Goal: Transaction & Acquisition: Obtain resource

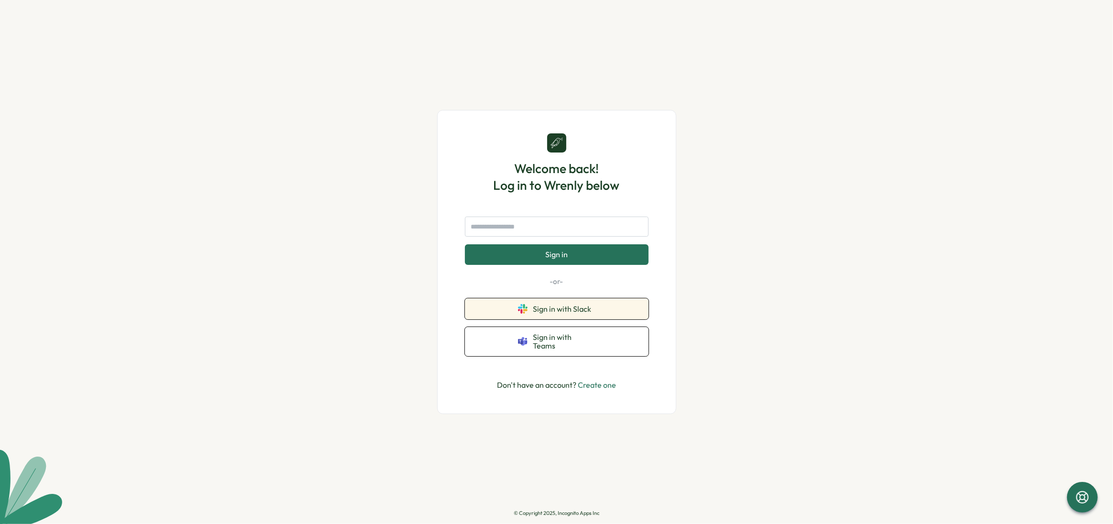
click at [557, 313] on span "Sign in with Slack" at bounding box center [564, 309] width 62 height 9
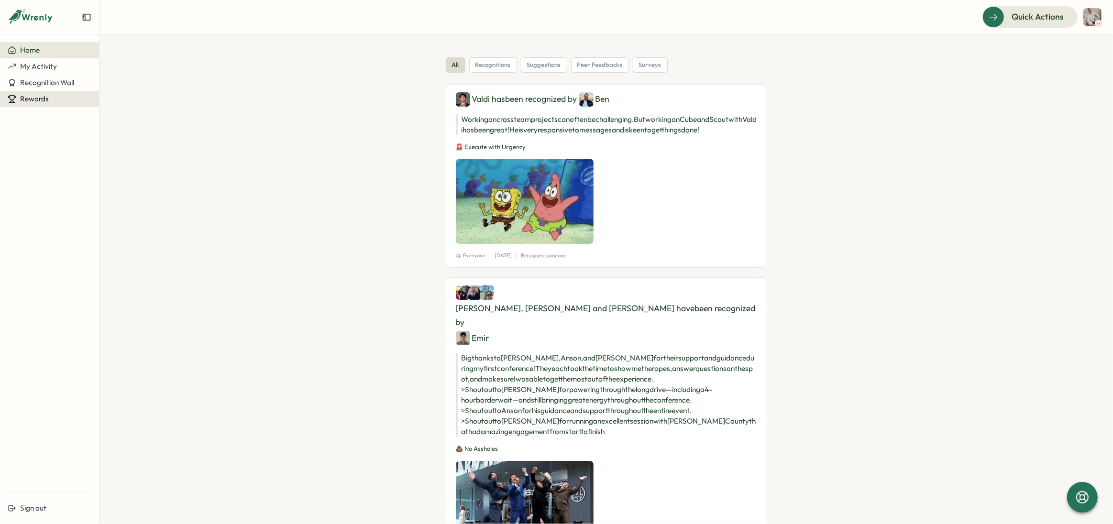
click at [47, 92] on button "Rewards" at bounding box center [49, 99] width 99 height 16
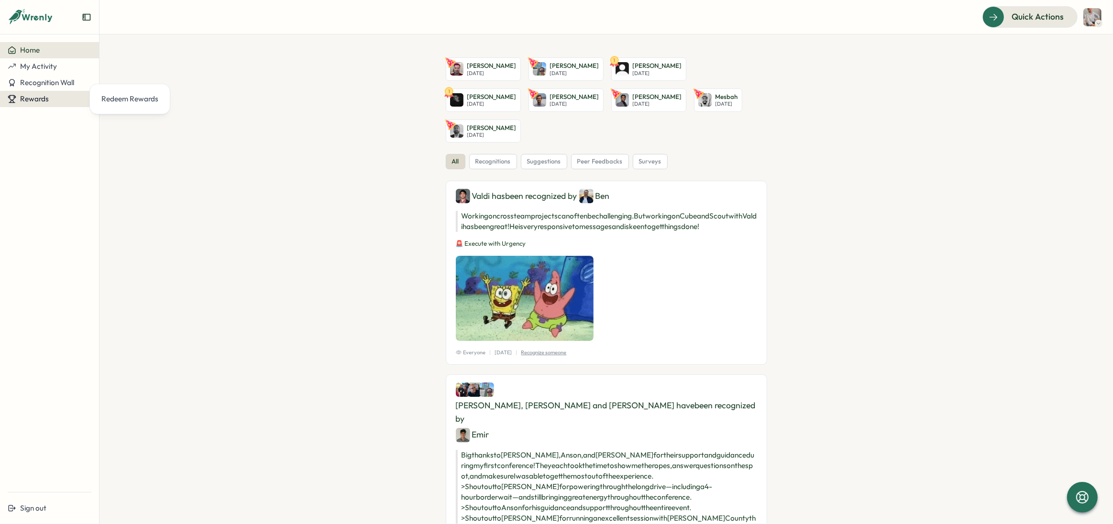
click at [57, 100] on div "Rewards" at bounding box center [50, 99] width 84 height 9
click at [62, 100] on div "Rewards" at bounding box center [50, 99] width 84 height 9
click at [119, 100] on div "Redeem Rewards" at bounding box center [129, 99] width 57 height 11
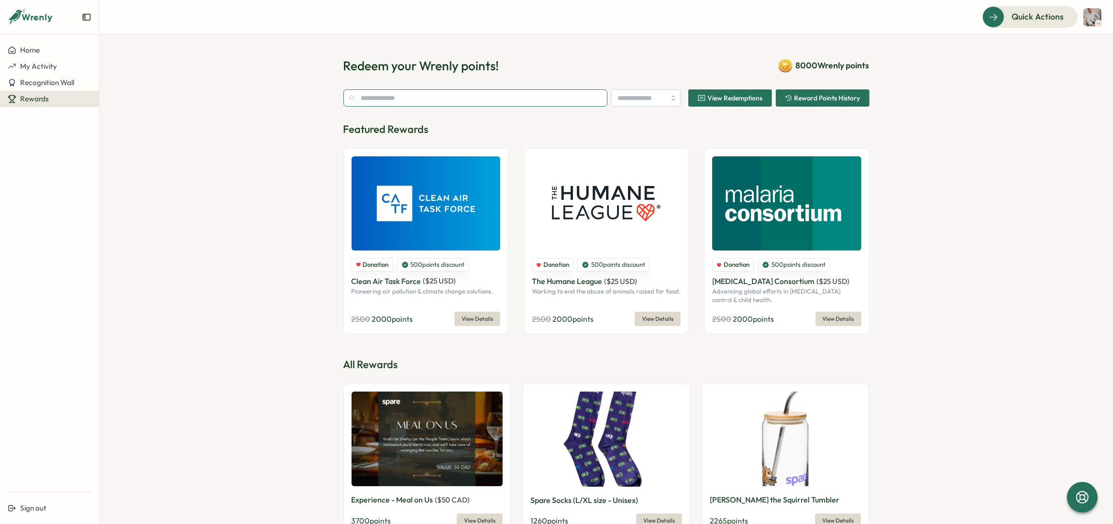
click at [446, 99] on input "text" at bounding box center [475, 97] width 265 height 17
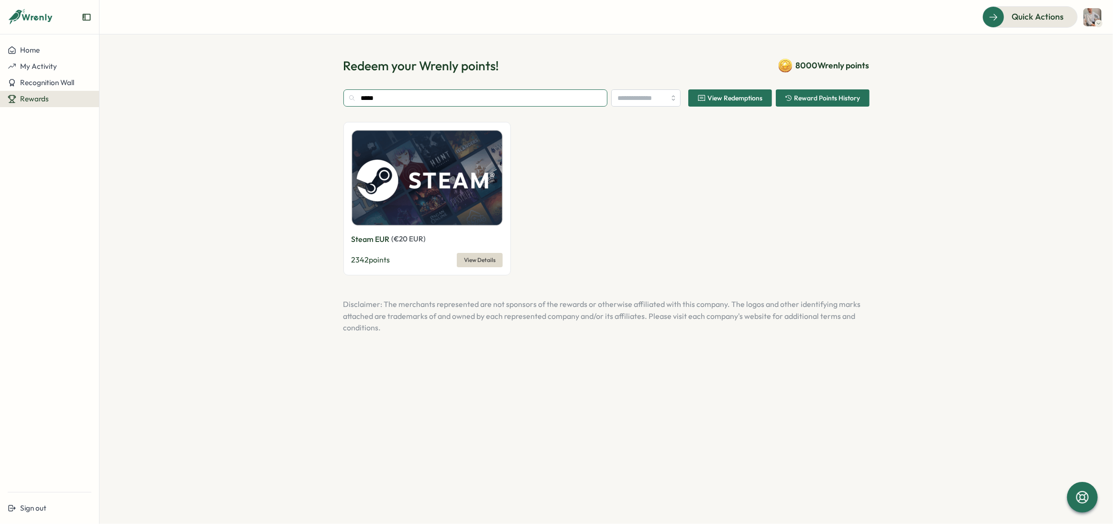
type input "*****"
click at [478, 259] on span "View Details" at bounding box center [480, 260] width 32 height 13
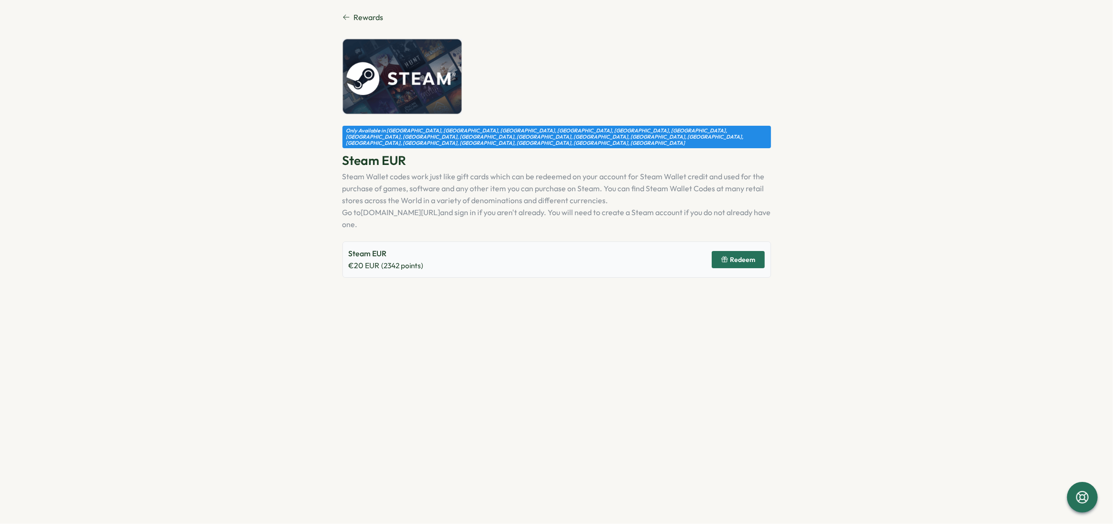
click at [732, 256] on span "Redeem" at bounding box center [742, 259] width 25 height 7
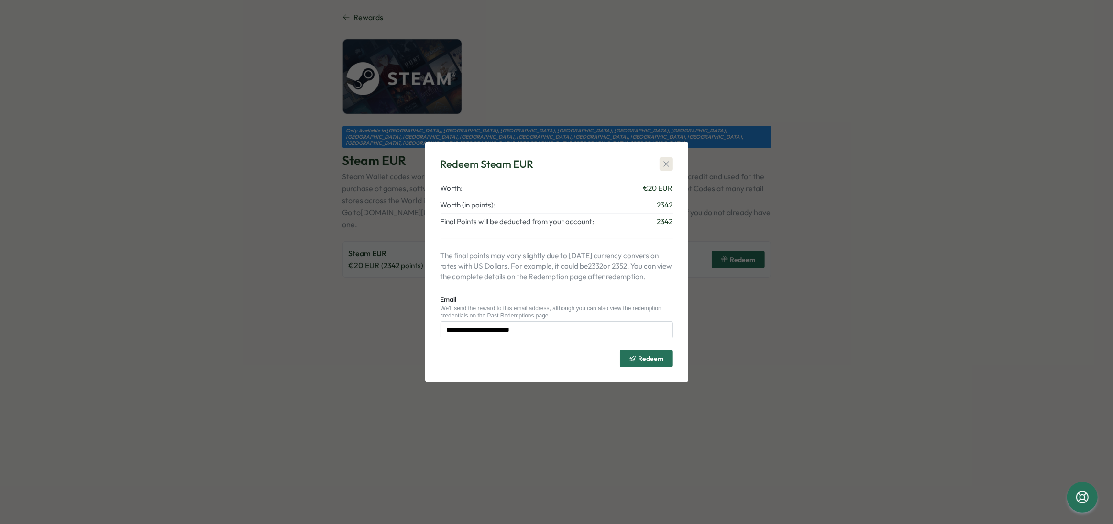
click at [669, 163] on icon "button" at bounding box center [667, 164] width 10 height 10
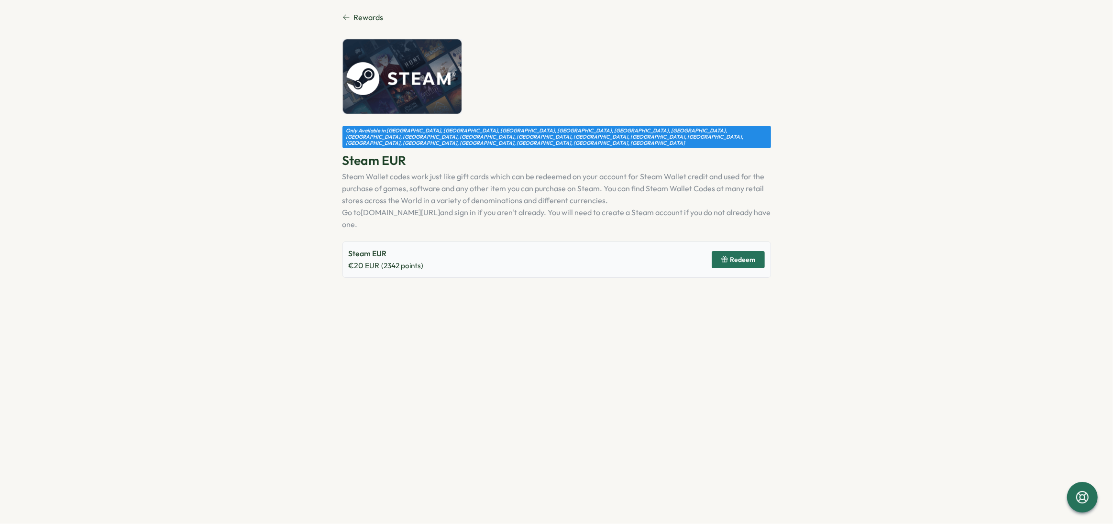
click at [350, 26] on div "Rewards Only Available in [GEOGRAPHIC_DATA], [GEOGRAPHIC_DATA], [GEOGRAPHIC_DAT…" at bounding box center [557, 144] width 429 height 266
click at [348, 18] on icon at bounding box center [347, 17] width 8 height 8
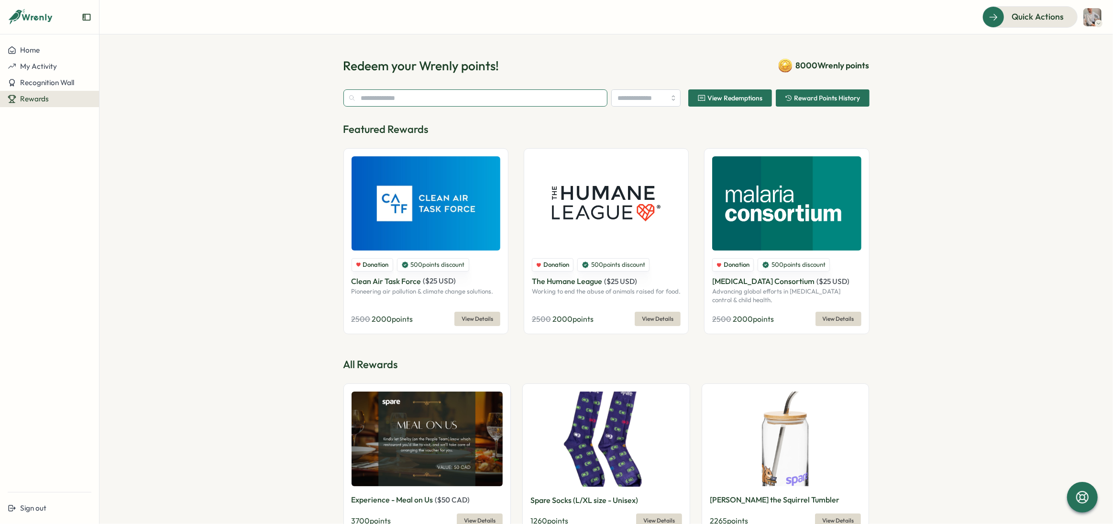
click at [446, 100] on input "text" at bounding box center [475, 97] width 265 height 17
click at [641, 100] on input "search" at bounding box center [645, 97] width 69 height 17
type input "******"
click at [627, 136] on p "Featured Rewards" at bounding box center [606, 129] width 526 height 15
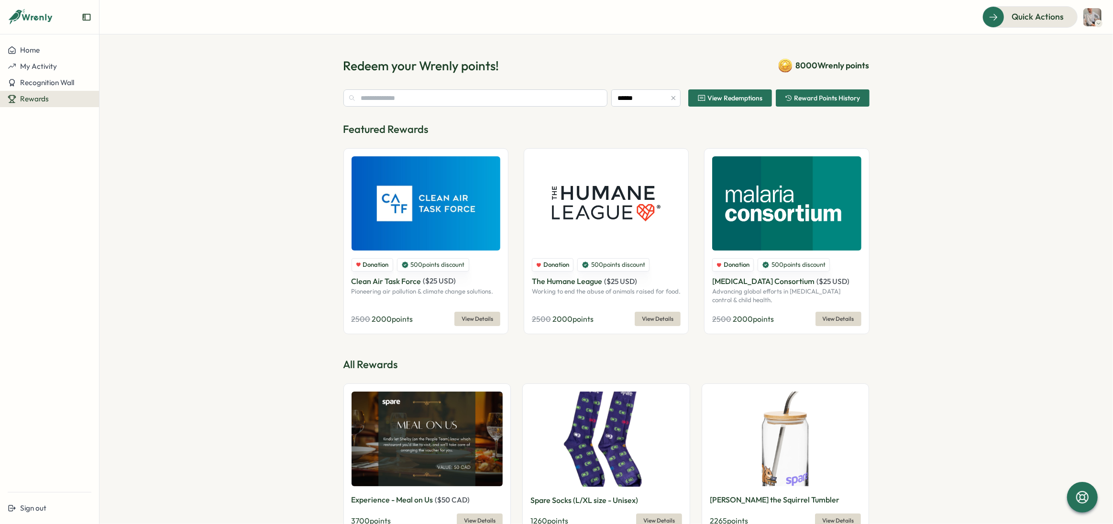
click at [724, 101] on span "View Redemptions" at bounding box center [735, 98] width 55 height 7
click at [623, 104] on input "search" at bounding box center [645, 97] width 69 height 17
type input "******"
click at [715, 128] on p "Featured Rewards" at bounding box center [606, 129] width 526 height 15
click at [546, 98] on input "text" at bounding box center [475, 97] width 265 height 17
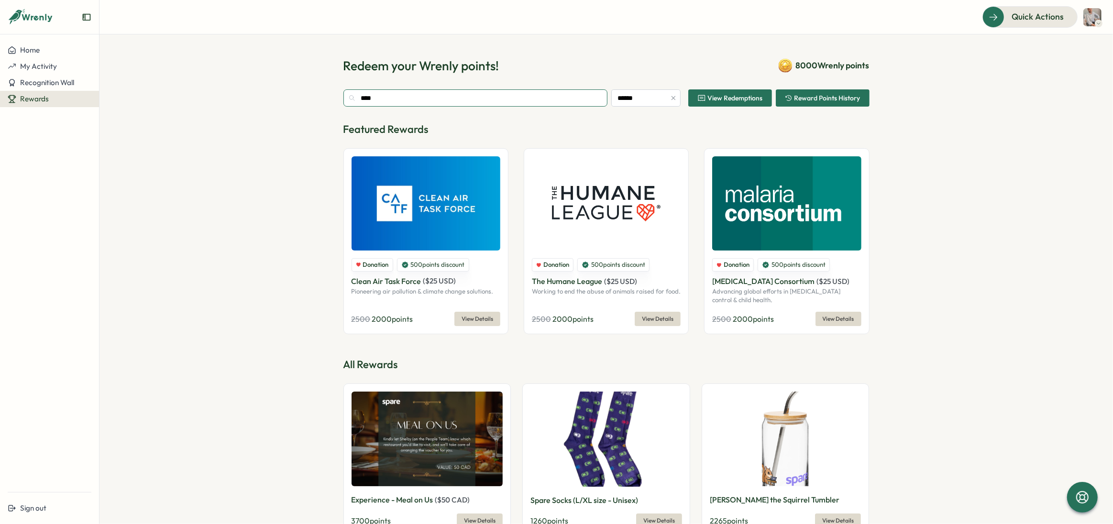
type input "*****"
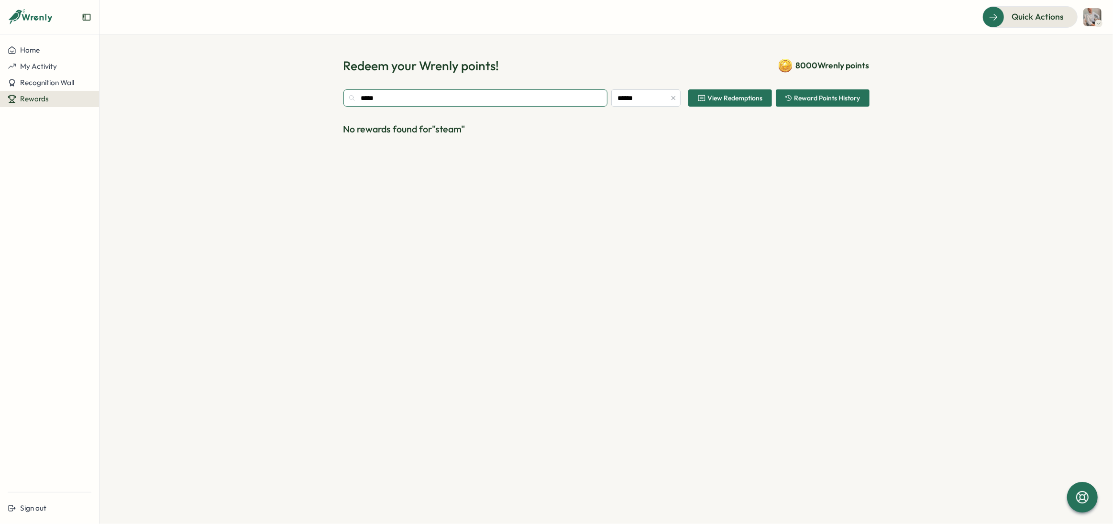
click at [442, 98] on input "*****" at bounding box center [475, 97] width 265 height 17
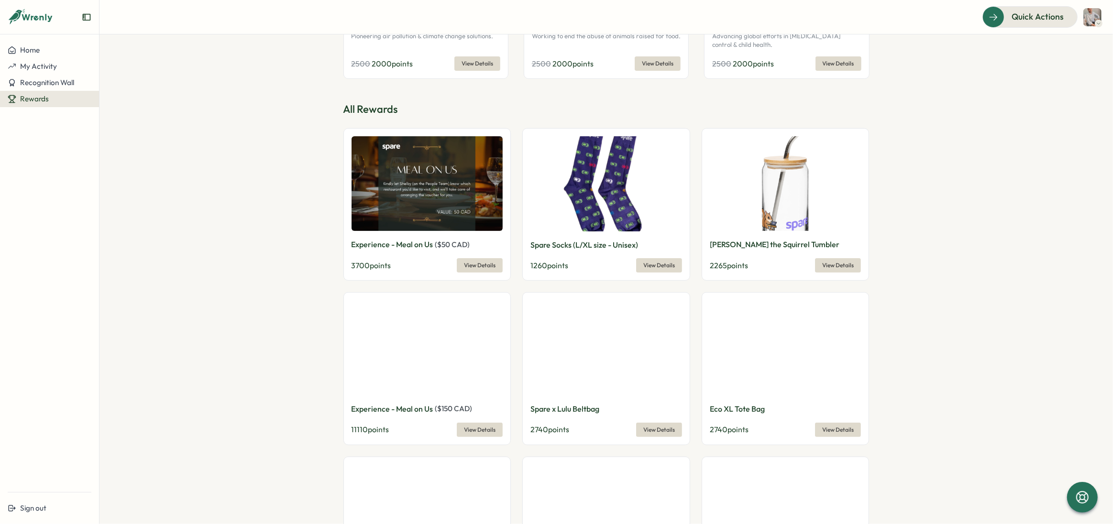
scroll to position [300, 0]
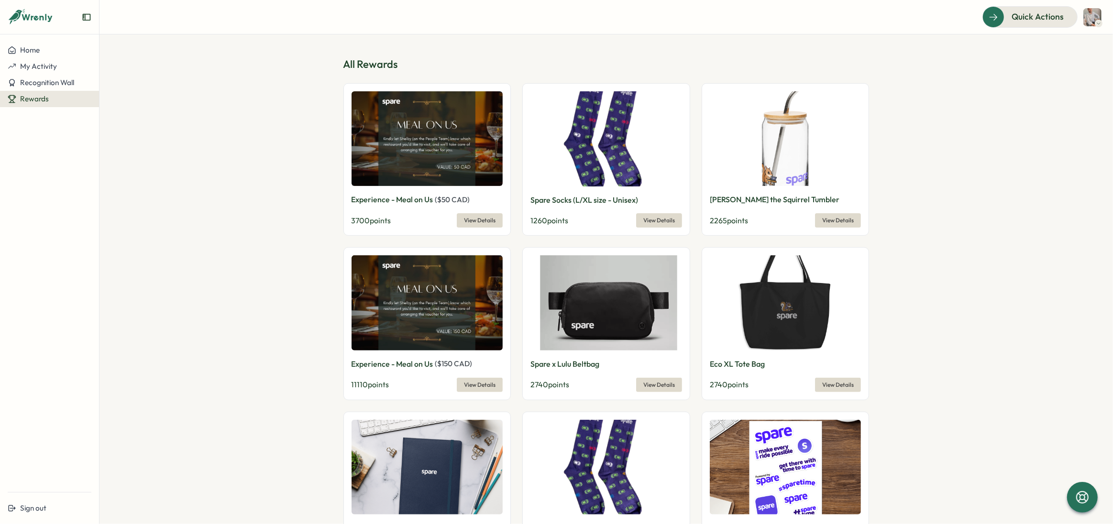
click at [855, 387] on button "View Details" at bounding box center [838, 385] width 46 height 14
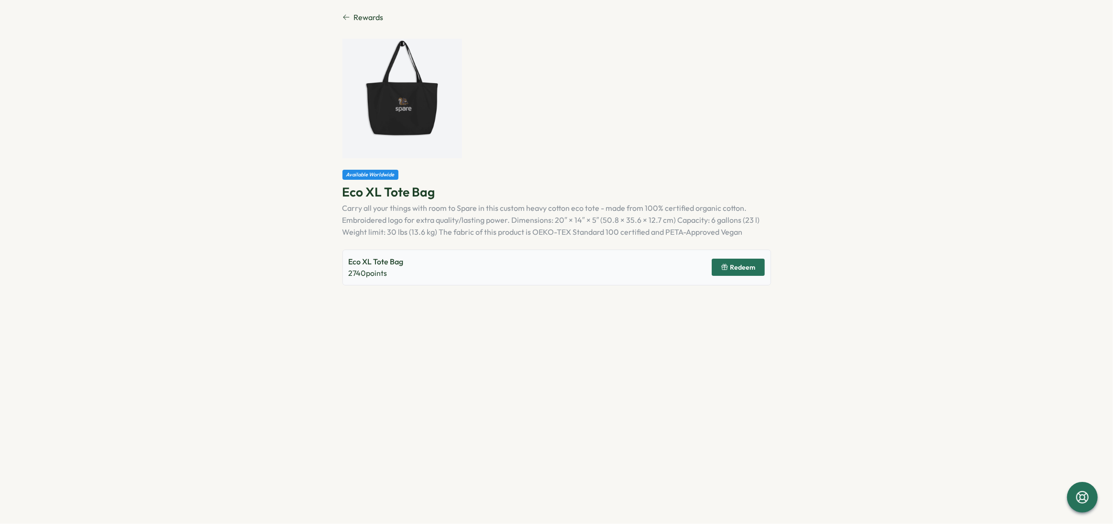
click at [356, 21] on span "Rewards" at bounding box center [369, 17] width 30 height 12
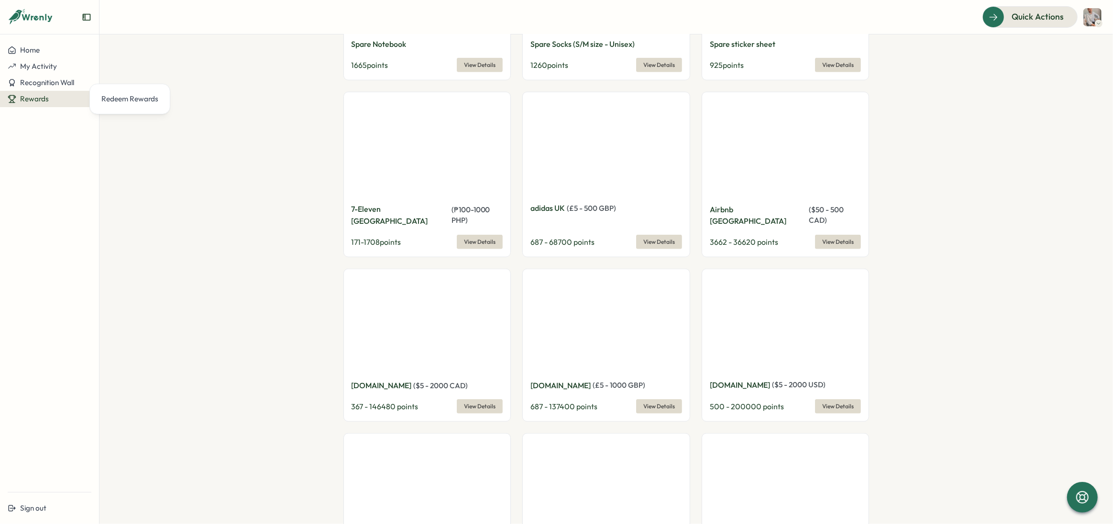
scroll to position [790, 0]
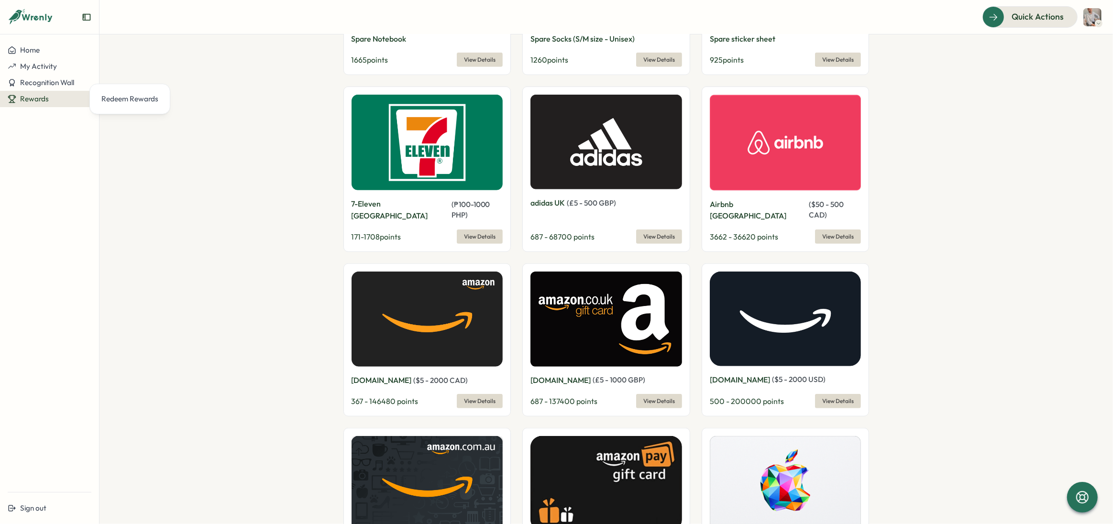
click at [819, 394] on button "View Details" at bounding box center [838, 401] width 46 height 14
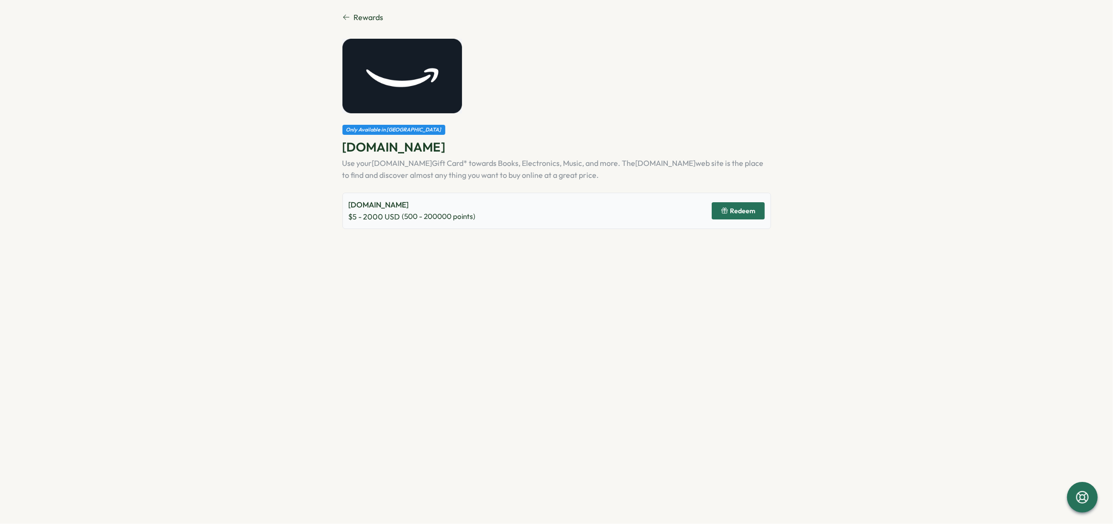
click at [346, 13] on icon at bounding box center [347, 17] width 8 height 8
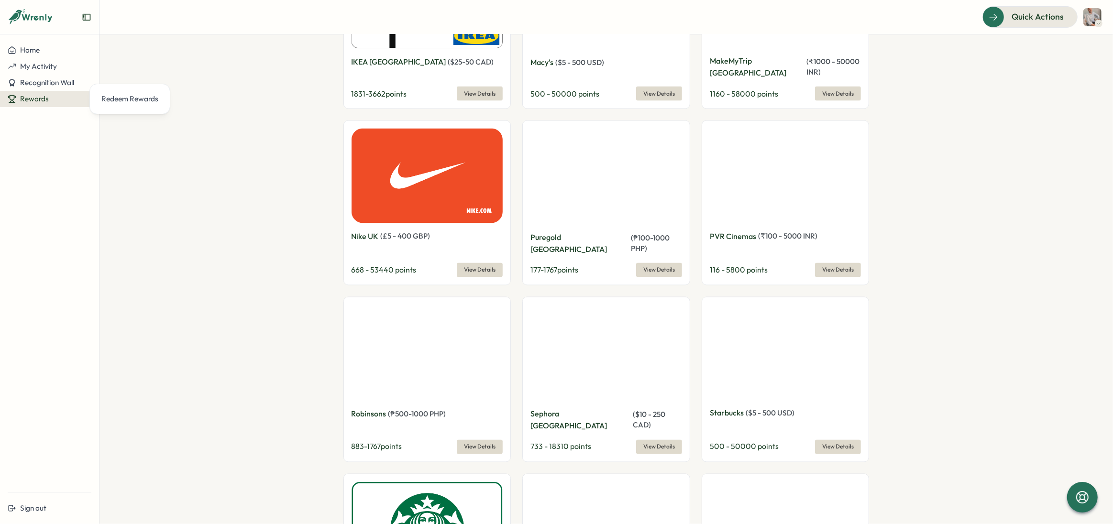
scroll to position [2003, 0]
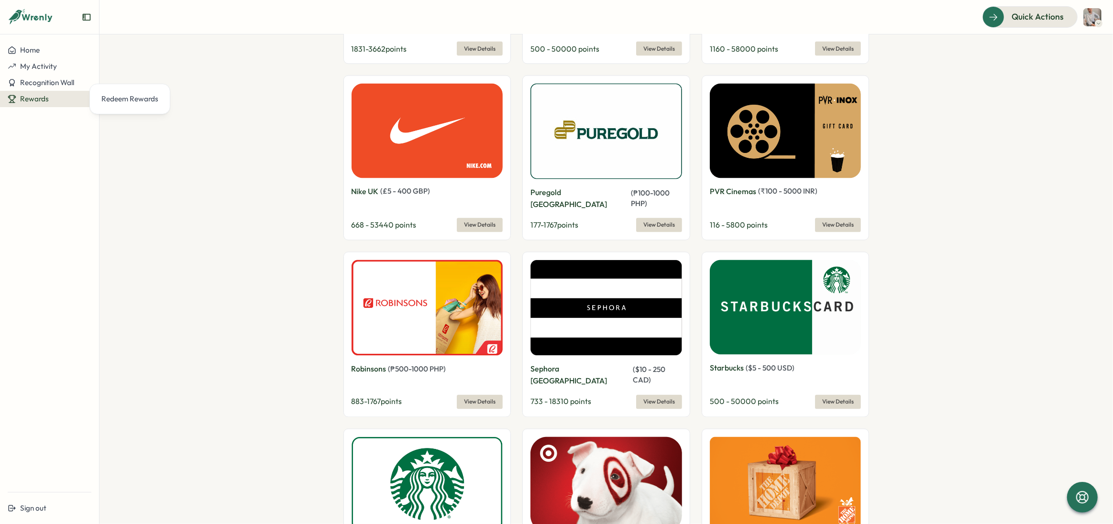
click at [828, 396] on span "View Details" at bounding box center [838, 402] width 32 height 13
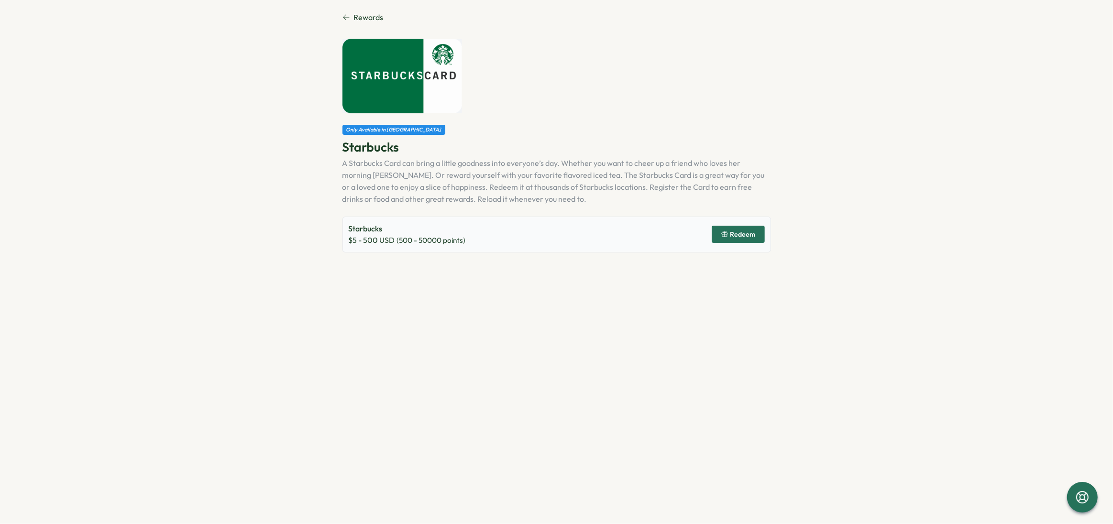
click at [357, 22] on span "Rewards" at bounding box center [369, 17] width 30 height 12
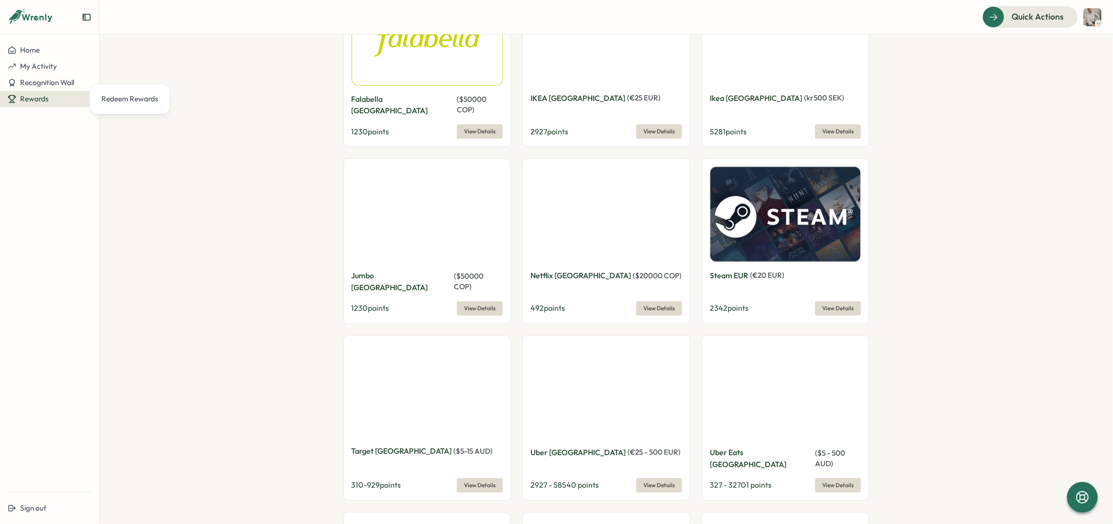
scroll to position [3699, 0]
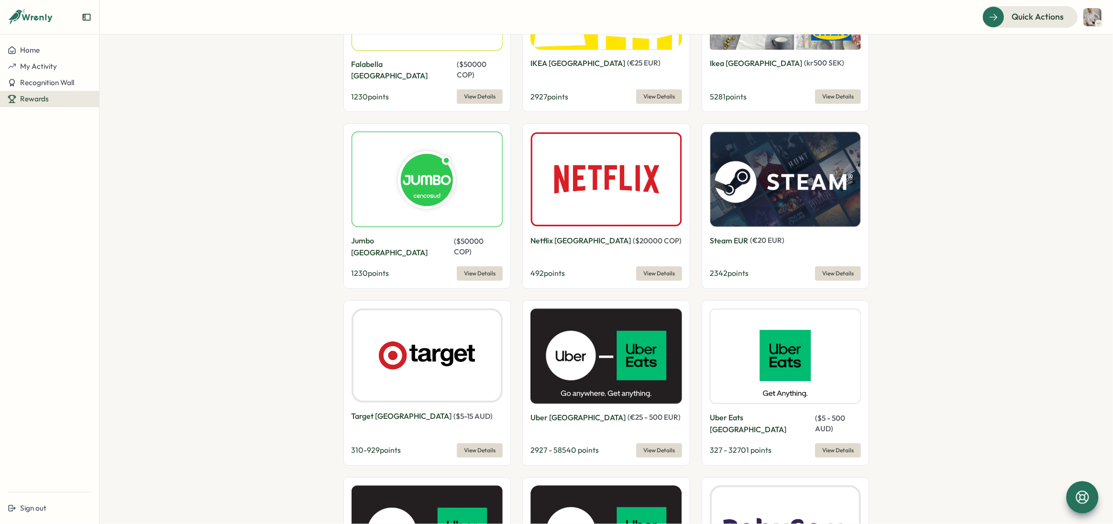
click at [1086, 498] on icon at bounding box center [1082, 497] width 16 height 16
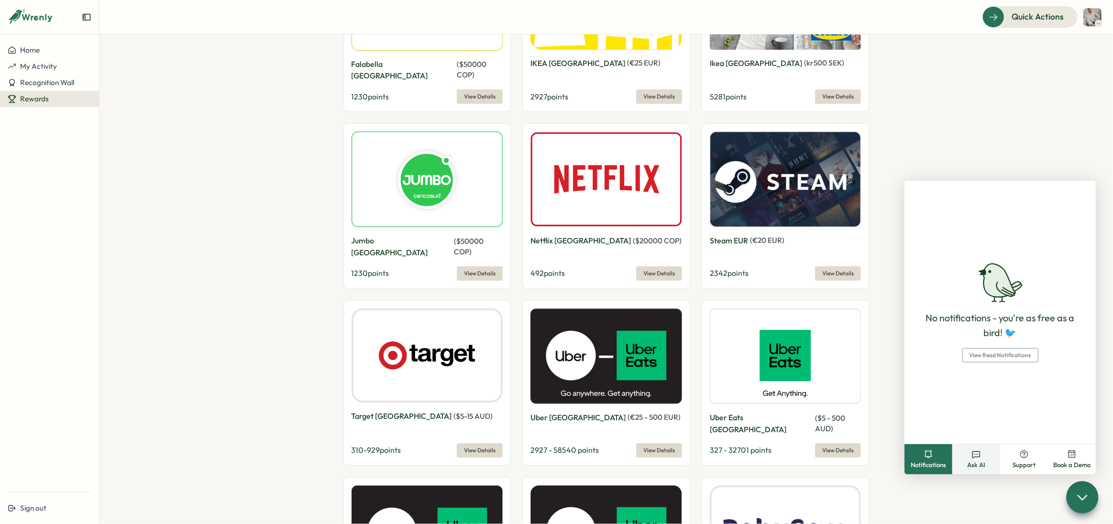
click at [977, 462] on span "Ask AI" at bounding box center [976, 465] width 18 height 9
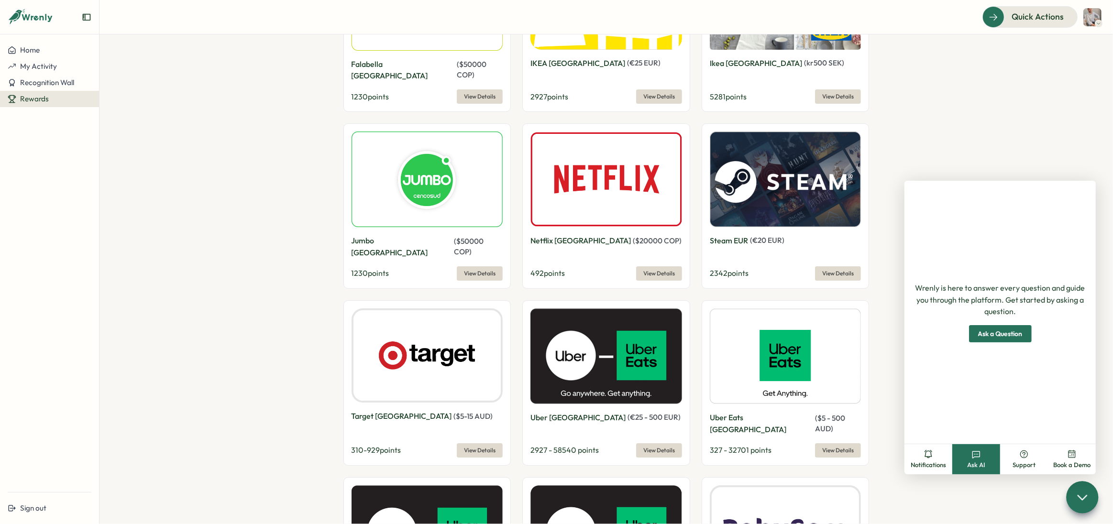
click at [979, 334] on span "Ask a Question" at bounding box center [1000, 334] width 44 height 16
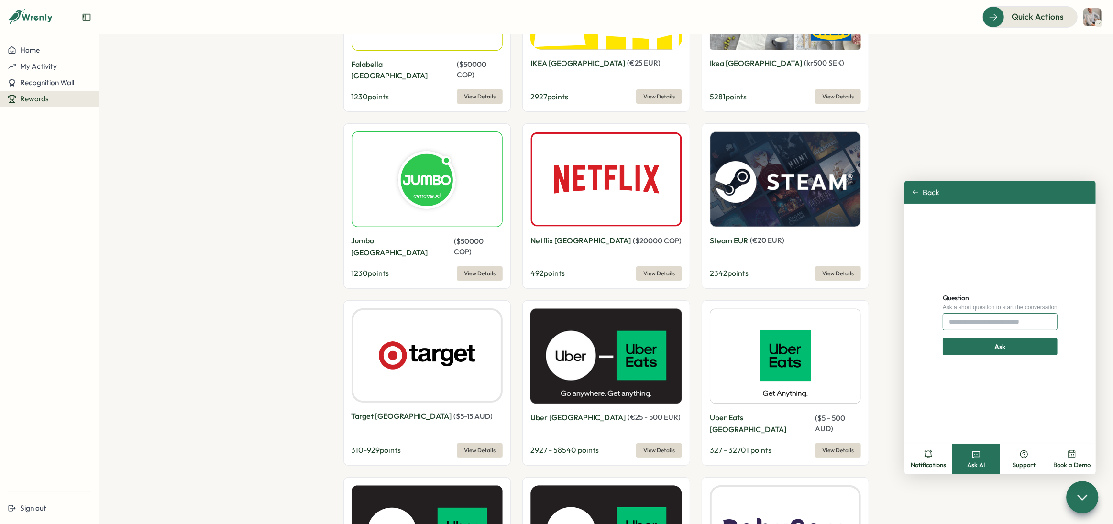
click at [969, 323] on input "Question" at bounding box center [1000, 321] width 115 height 17
type input "*"
type input "**********"
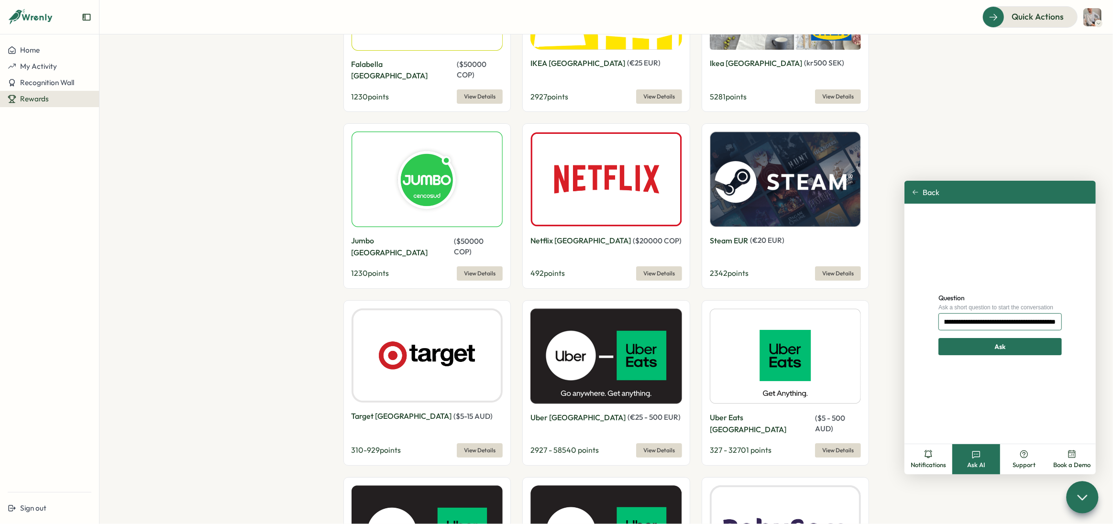
click button "Ask" at bounding box center [1000, 346] width 123 height 17
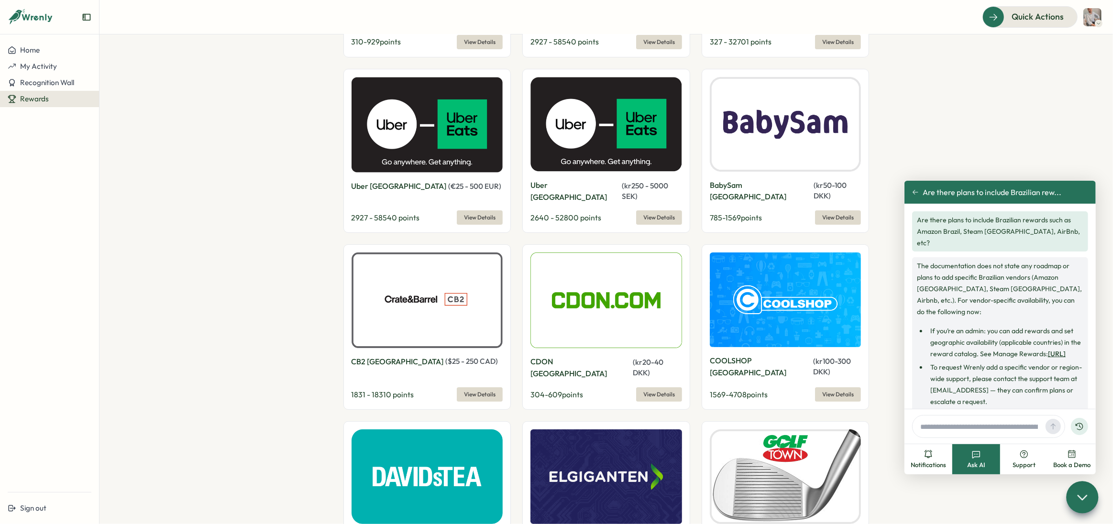
scroll to position [36, 0]
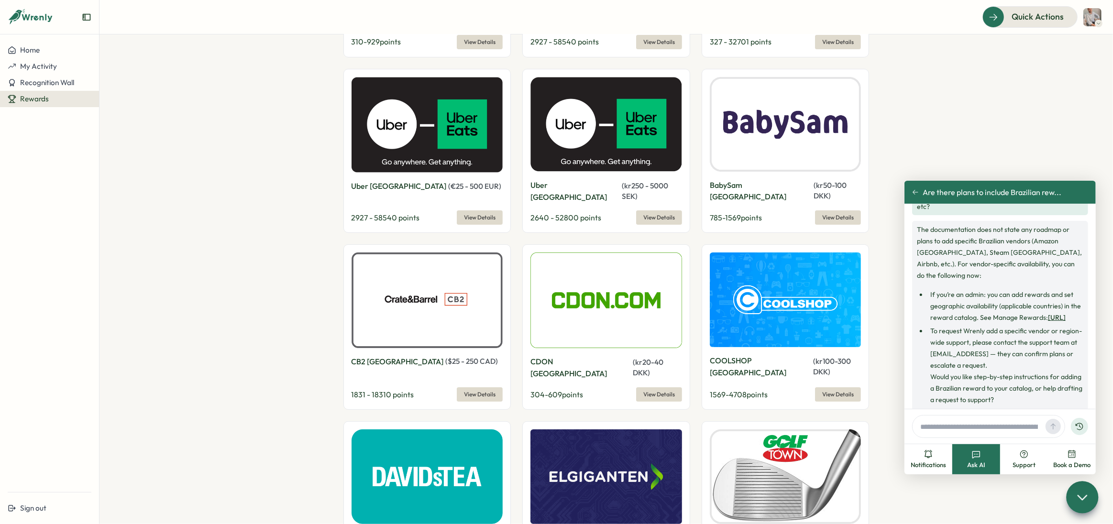
click at [1048, 313] on link "[URL]" at bounding box center [1057, 317] width 18 height 9
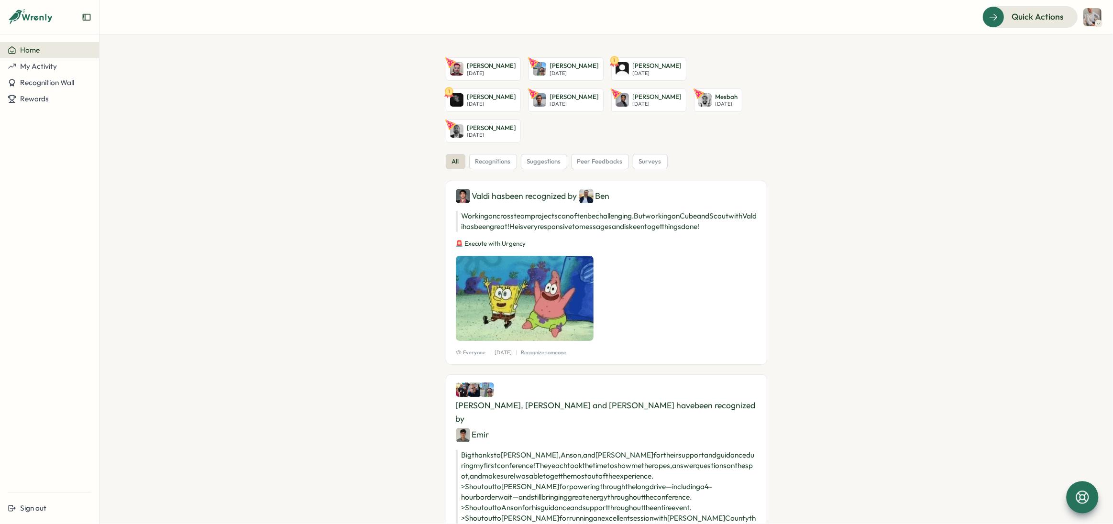
click at [1071, 495] on div at bounding box center [1082, 497] width 32 height 32
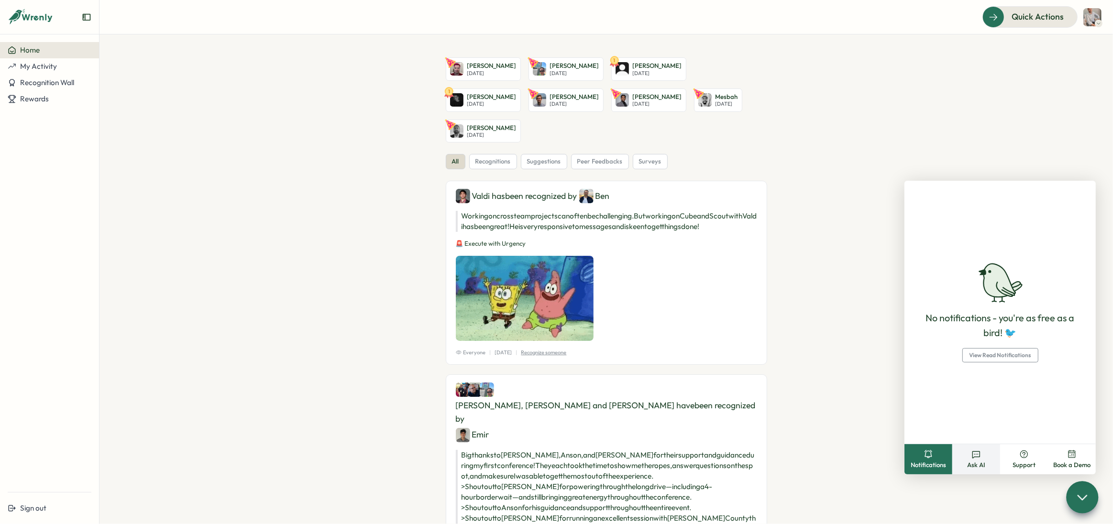
click at [982, 462] on span "Ask AI" at bounding box center [976, 465] width 18 height 9
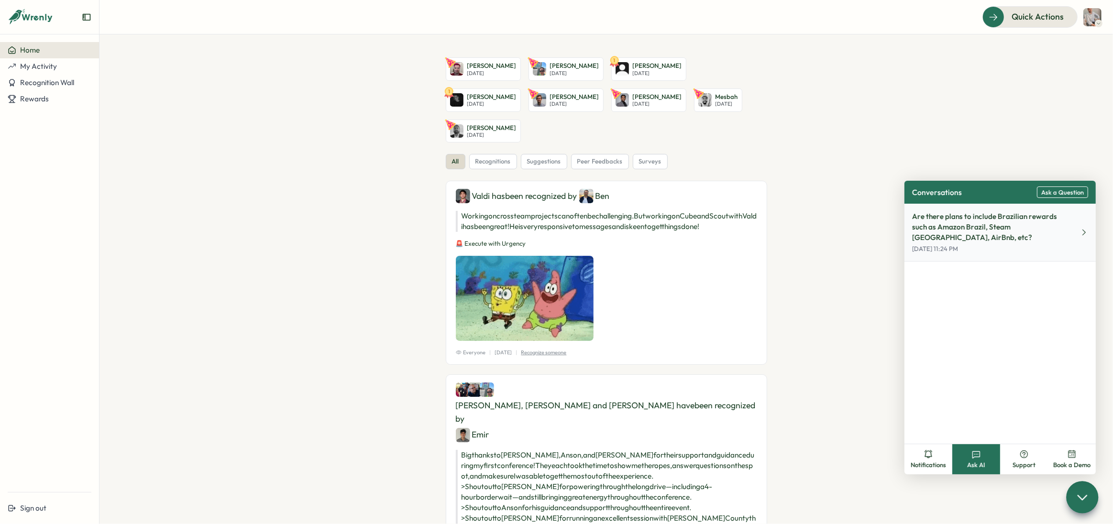
click at [974, 221] on p "Are there plans to include Brazilian rewards such as Amazon Brazil, Steam [GEOG…" at bounding box center [992, 227] width 160 height 32
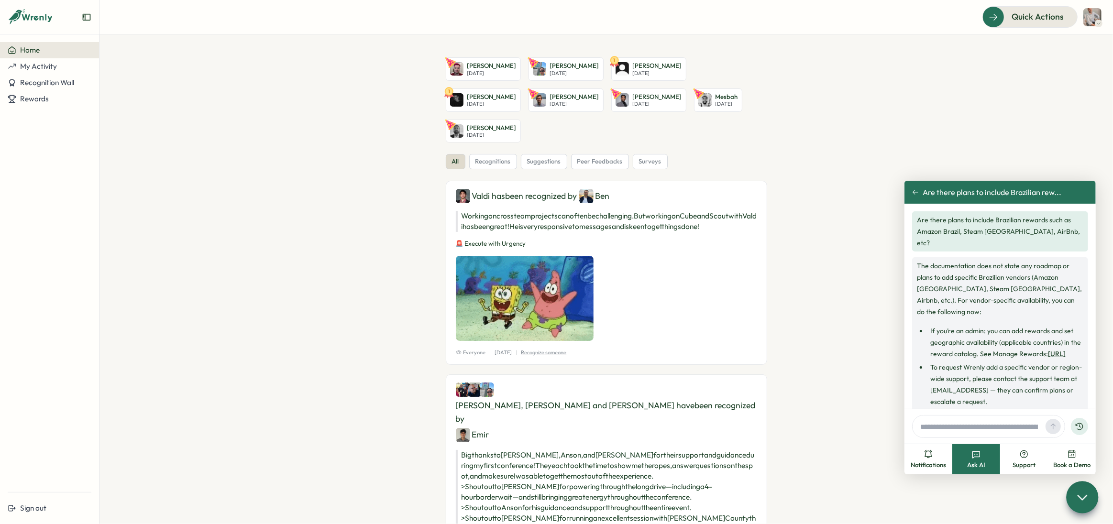
drag, startPoint x: 1018, startPoint y: 345, endPoint x: 928, endPoint y: 306, distance: 99.0
click at [928, 325] on li "If you’re an admin: you can add rewards and set geographic availability (applic…" at bounding box center [1006, 342] width 156 height 34
copy li "If you’re an admin: you can add rewards and set geographic availability (applic…"
click at [952, 376] on li "To request Wrenly add a specific vendor or region-wide support, please contact …" at bounding box center [1006, 402] width 156 height 80
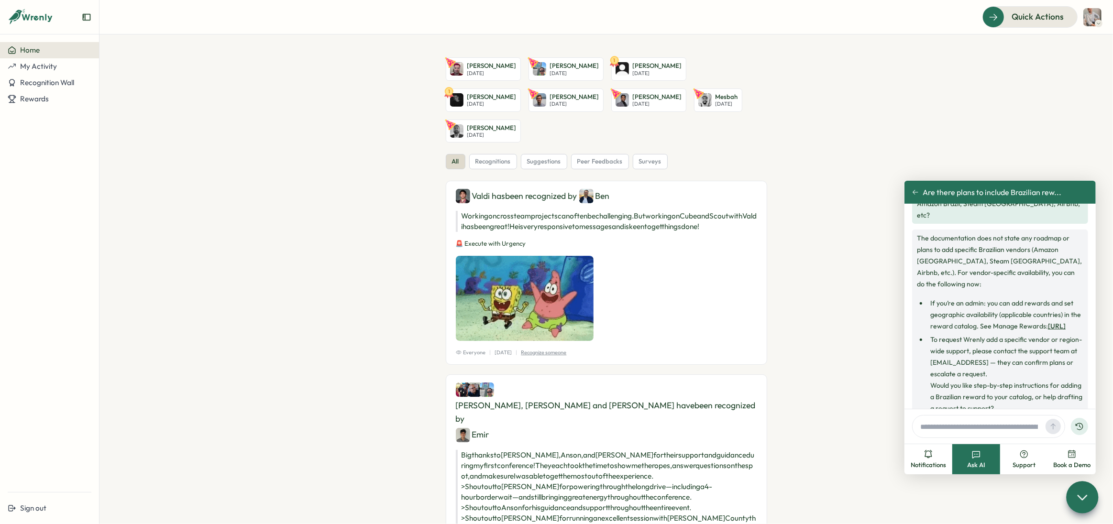
scroll to position [44, 0]
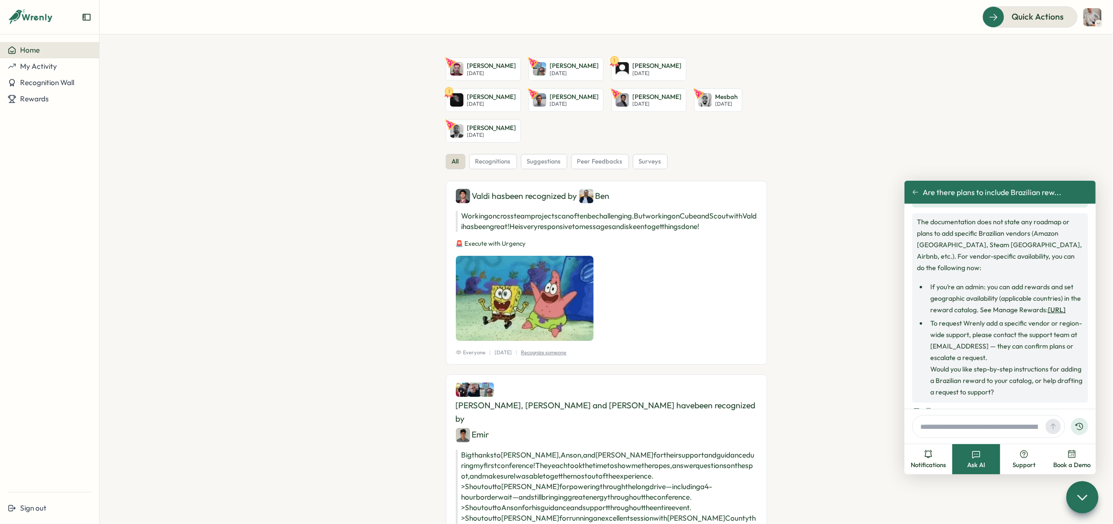
drag, startPoint x: 246, startPoint y: 142, endPoint x: 194, endPoint y: 127, distance: 54.3
click at [246, 142] on section "Bryce McLachlan Mon, Aug 25 Ryan Powell Tue, Aug 26 1 Andrey Rodriguez Tue, Aug…" at bounding box center [607, 279] width 1014 height 490
click at [26, 100] on span "Rewards" at bounding box center [34, 98] width 29 height 9
click at [143, 102] on div "Redeem Rewards" at bounding box center [129, 99] width 57 height 11
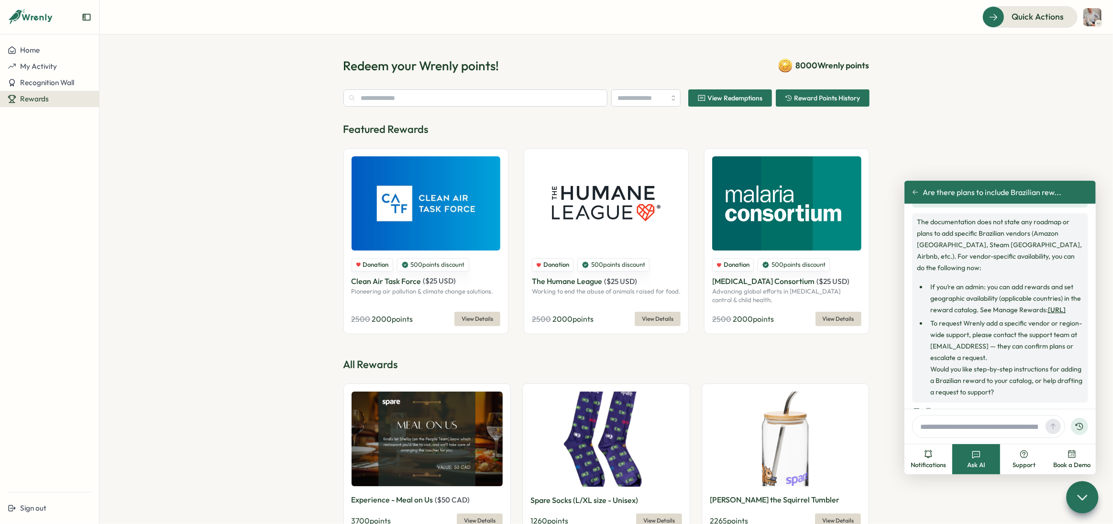
click at [715, 125] on p "Featured Rewards" at bounding box center [606, 129] width 526 height 15
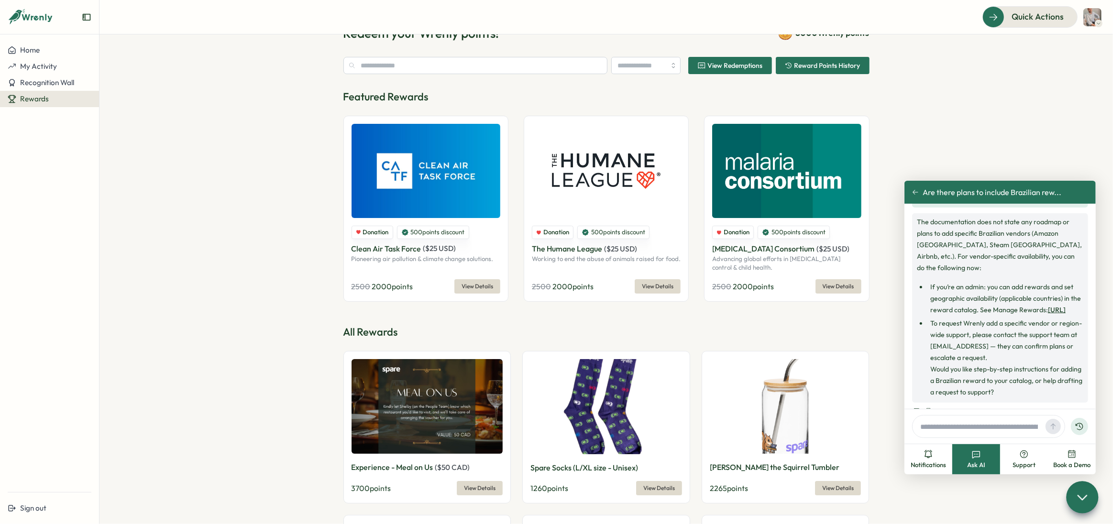
scroll to position [57, 0]
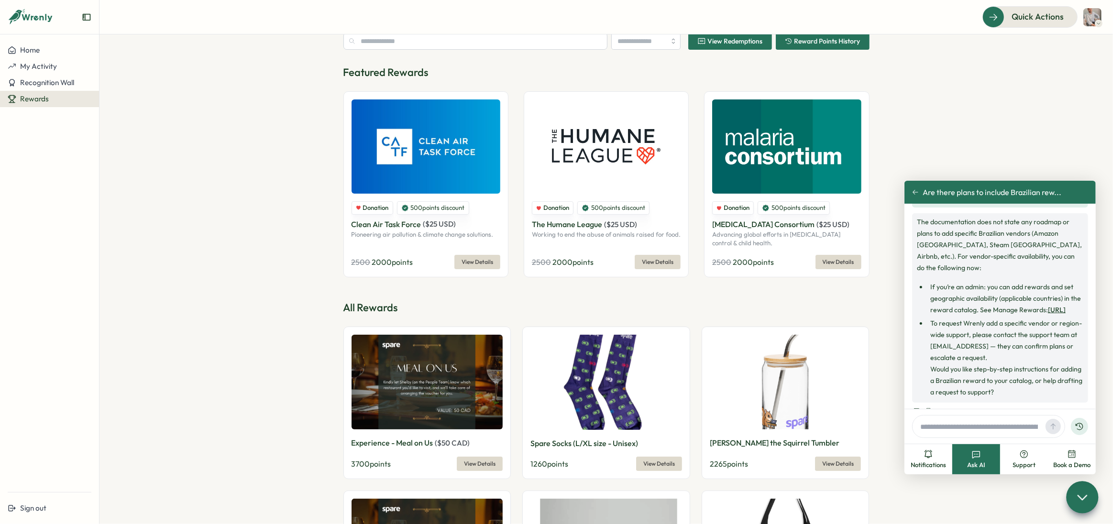
click at [728, 208] on span "Donation" at bounding box center [737, 208] width 26 height 9
click at [850, 260] on span "View Details" at bounding box center [839, 261] width 32 height 13
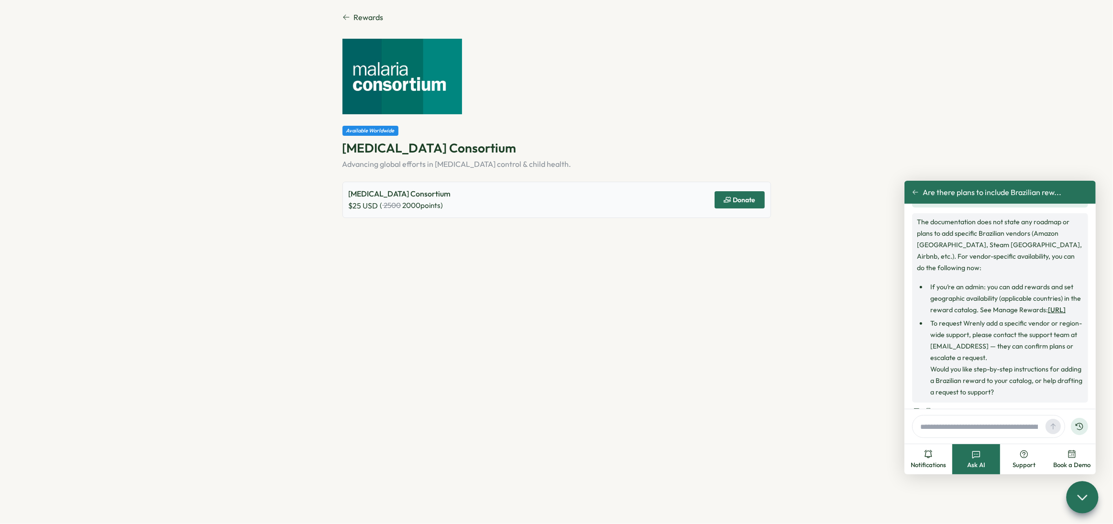
click at [344, 11] on section "Rewards Available Worldwide Malaria Consortium Advancing global efforts in mala…" at bounding box center [556, 262] width 1113 height 524
click at [345, 13] on icon at bounding box center [347, 17] width 8 height 8
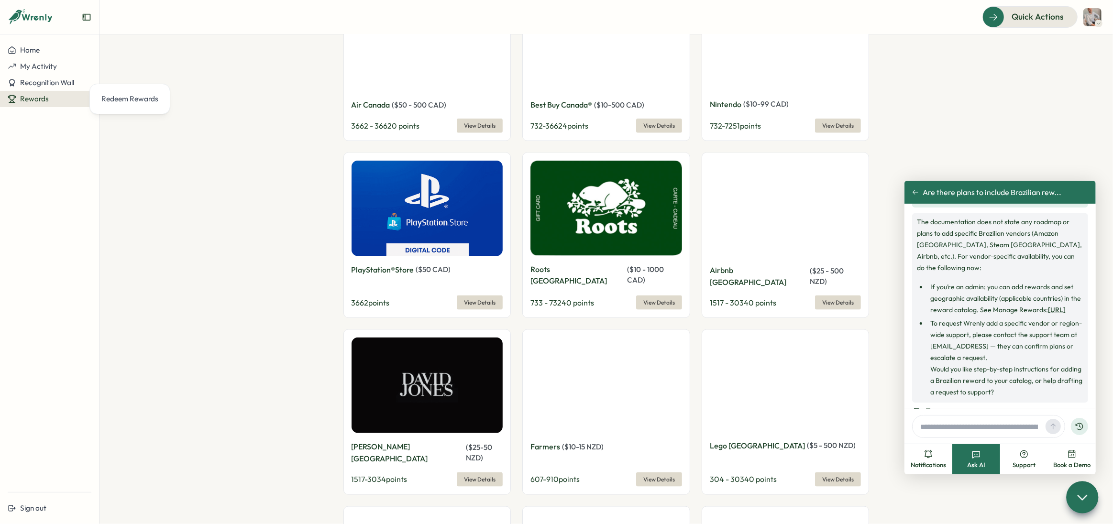
scroll to position [5333, 0]
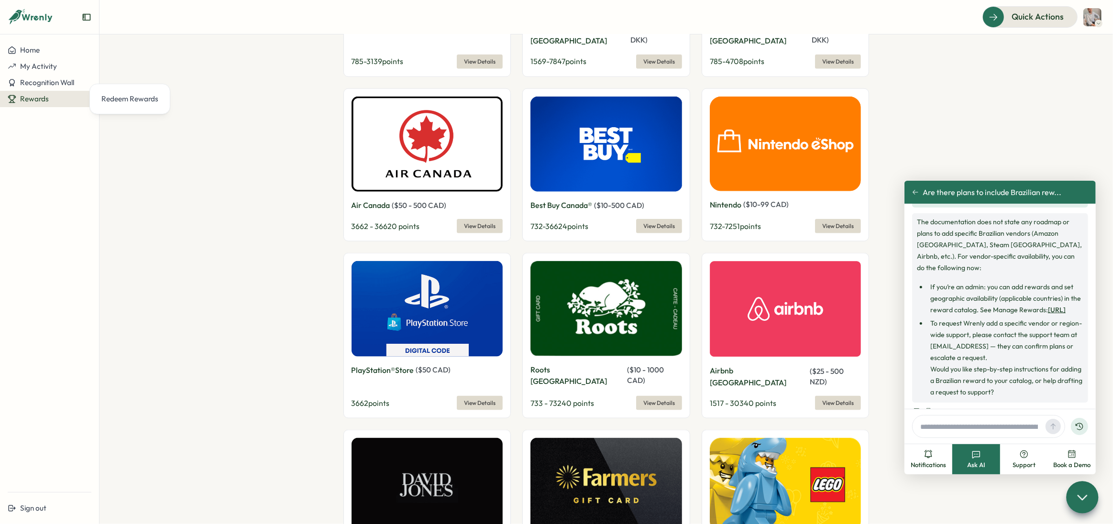
click at [268, 100] on section "Redeem your Wrenly points! 8000 Wrenly points View Redemptions Reward Points Hi…" at bounding box center [607, 279] width 1014 height 490
